Goal: Navigation & Orientation: Find specific page/section

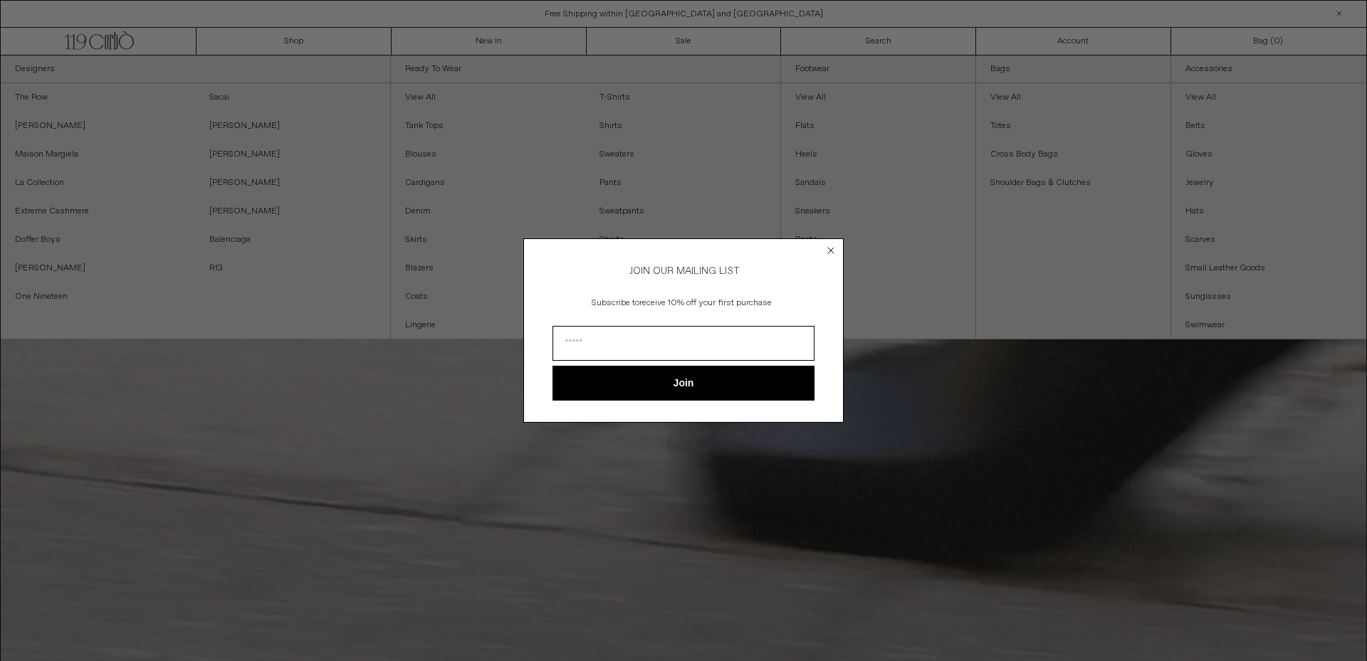
click at [830, 246] on circle "Close dialog" at bounding box center [831, 251] width 14 height 14
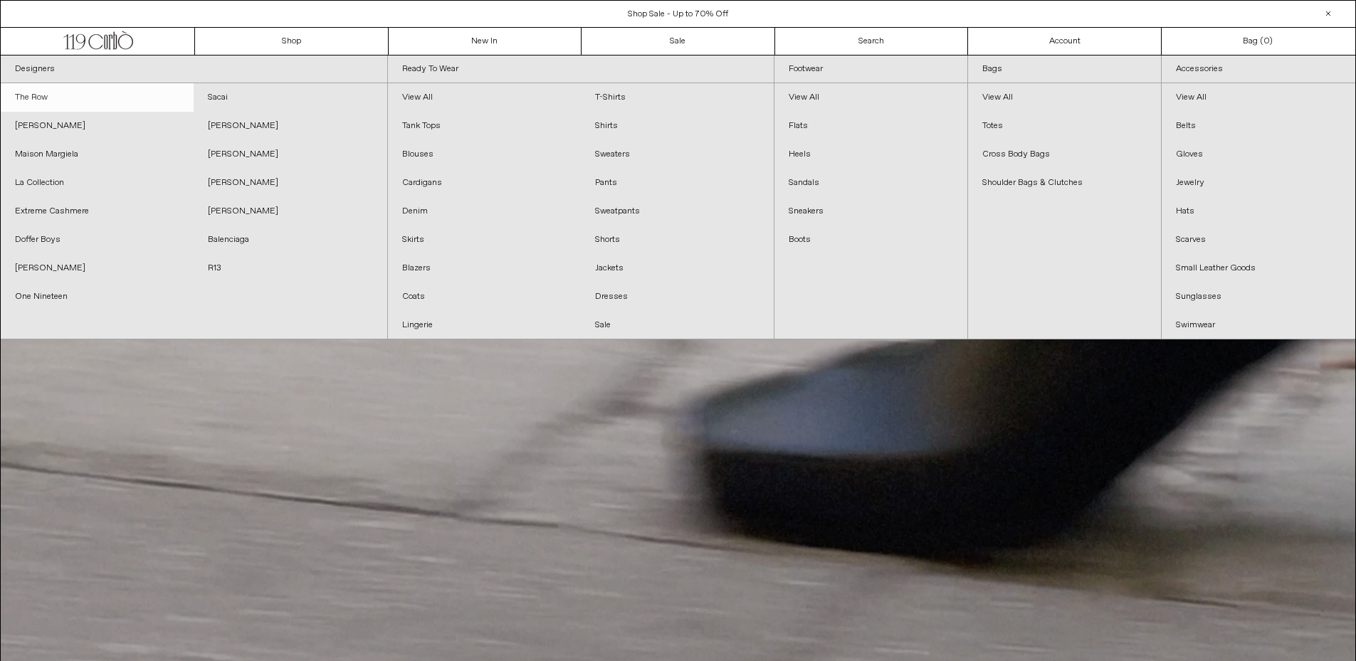
click at [36, 102] on link "The Row" at bounding box center [97, 97] width 193 height 28
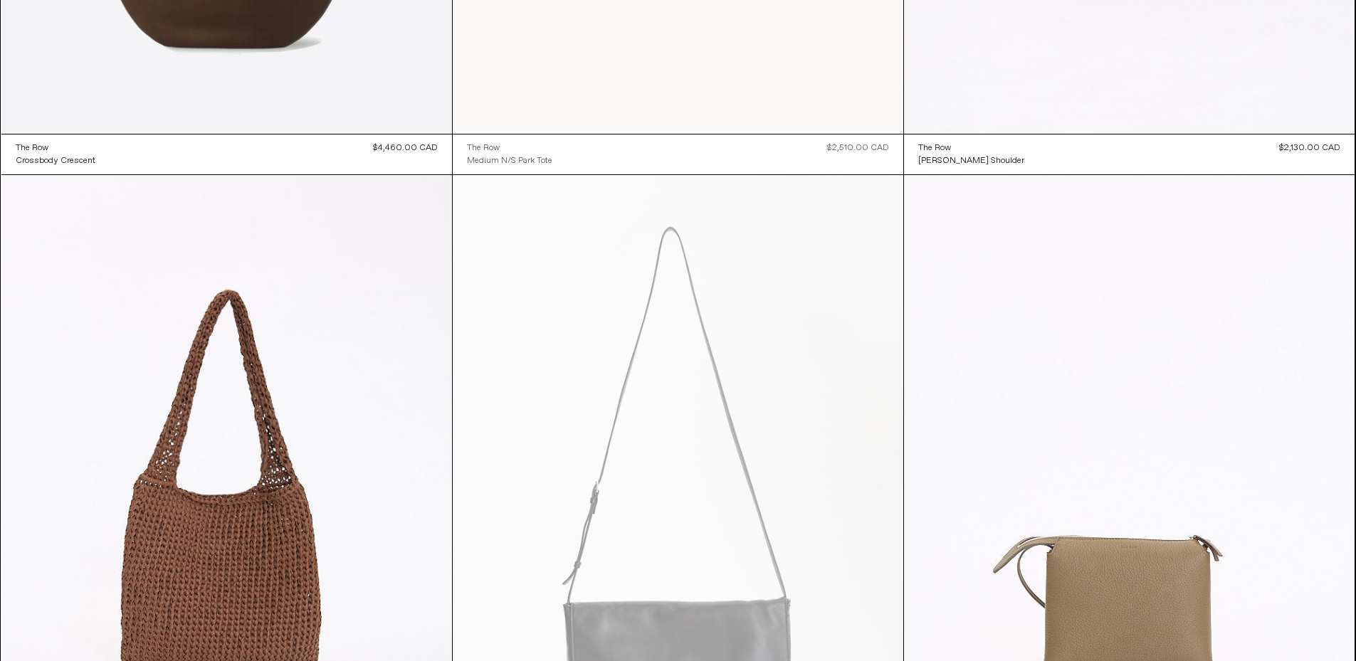
scroll to position [7069, 0]
